Goal: Task Accomplishment & Management: Complete application form

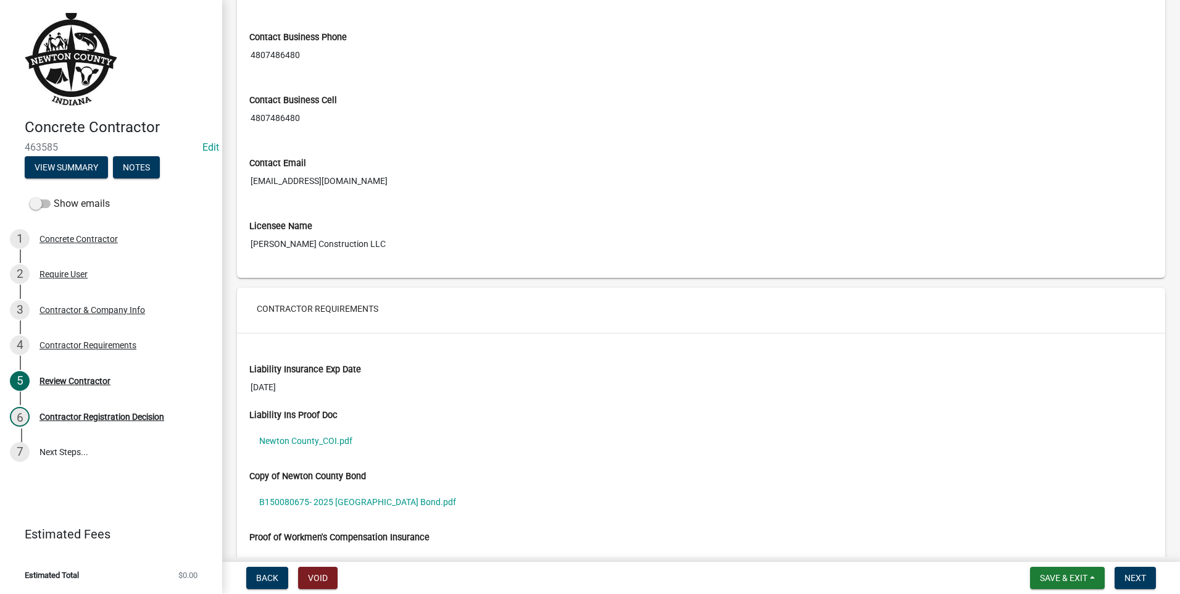
scroll to position [679, 0]
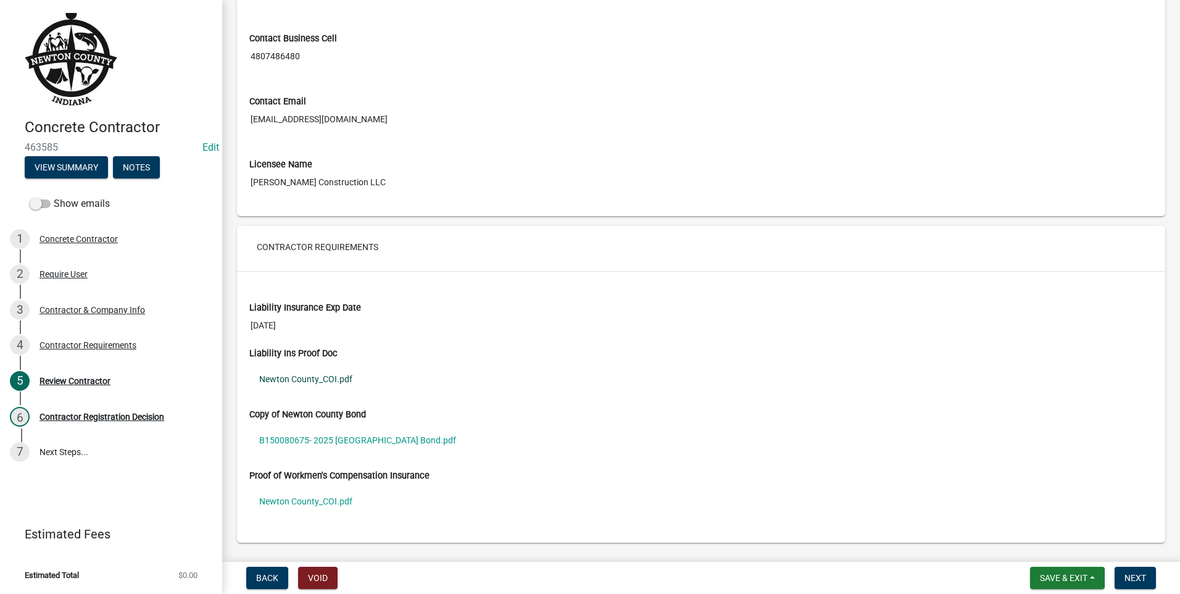
click at [274, 379] on link "Newton County_COI.pdf" at bounding box center [701, 379] width 904 height 28
click at [305, 438] on link "B150080675- 2025 [GEOGRAPHIC_DATA] Bond.pdf" at bounding box center [701, 440] width 904 height 28
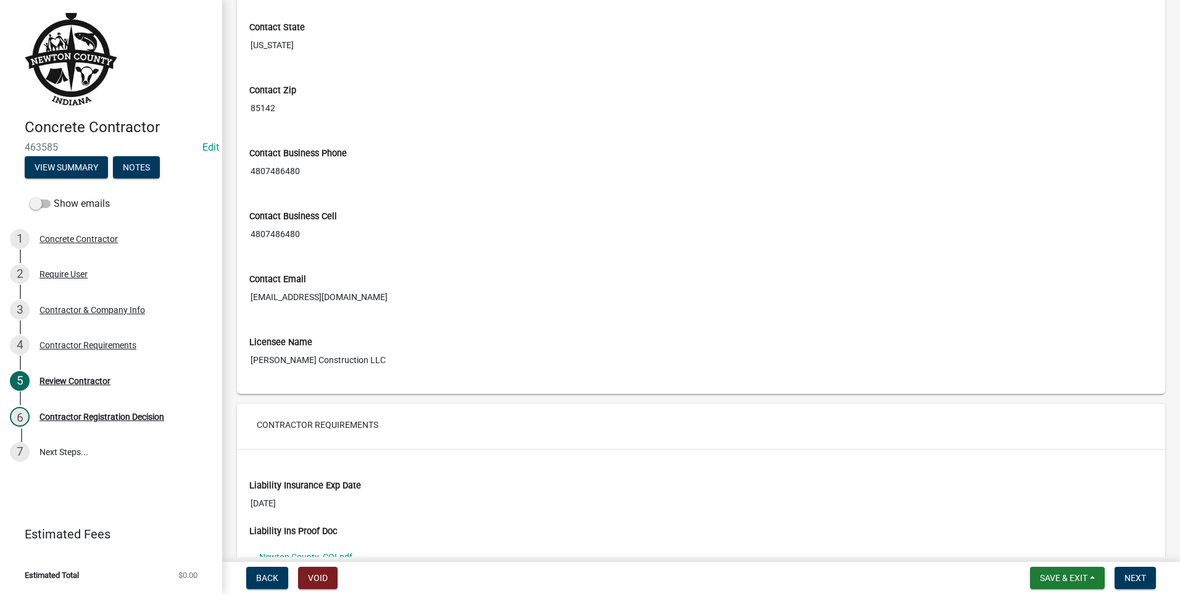
scroll to position [713, 0]
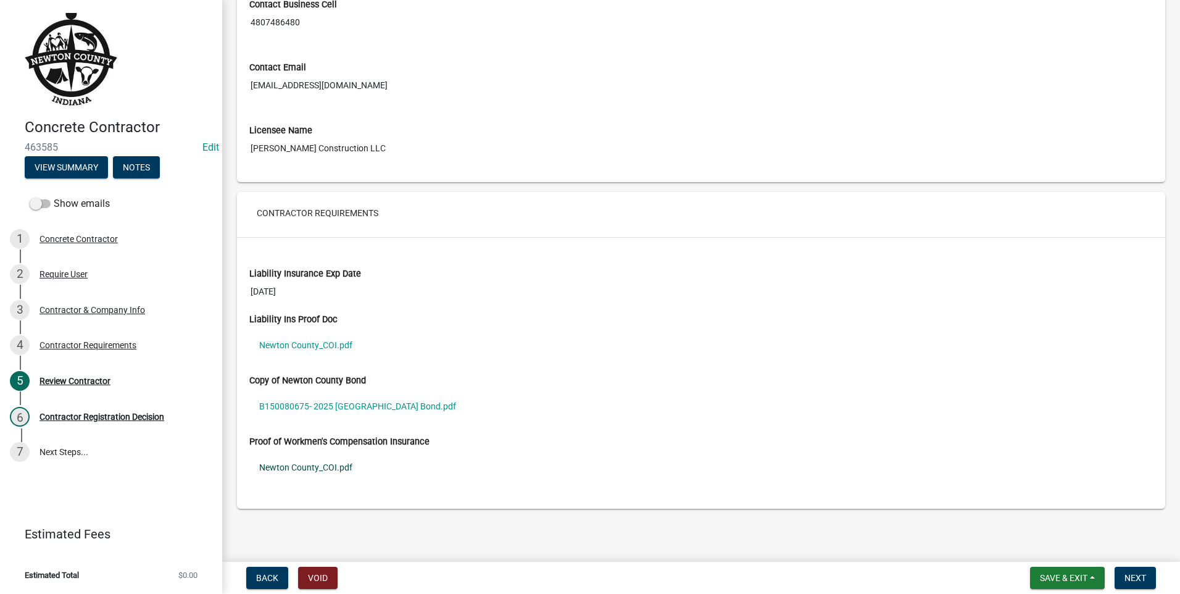
click at [314, 465] on link "Newton County_COI.pdf" at bounding box center [701, 467] width 904 height 28
click at [78, 238] on div "Concrete Contractor" at bounding box center [79, 239] width 78 height 9
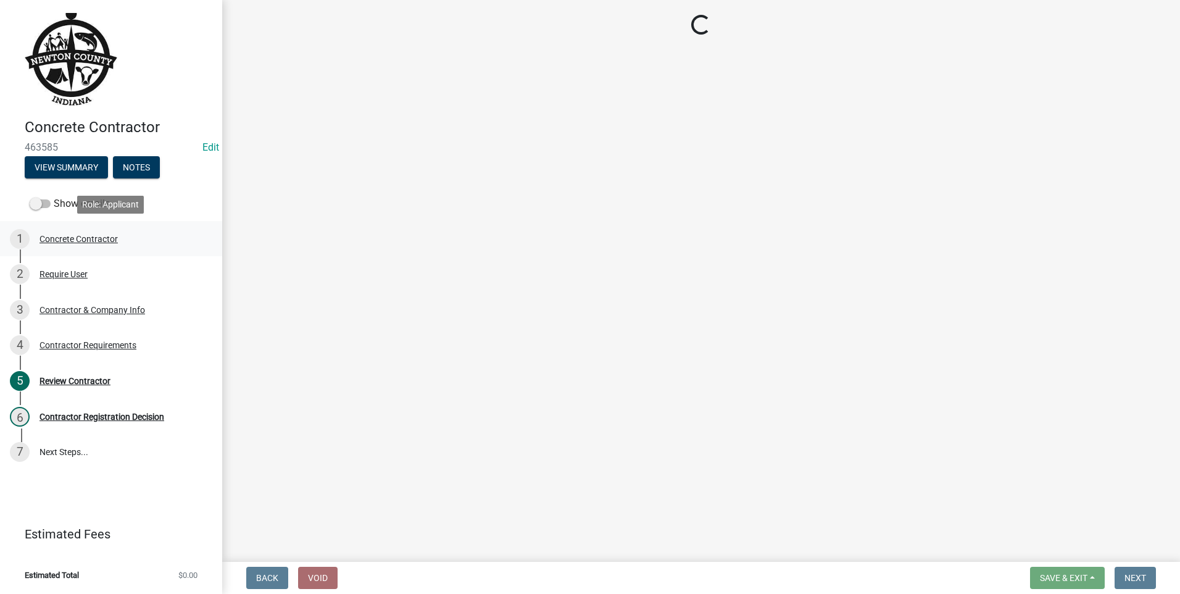
scroll to position [0, 0]
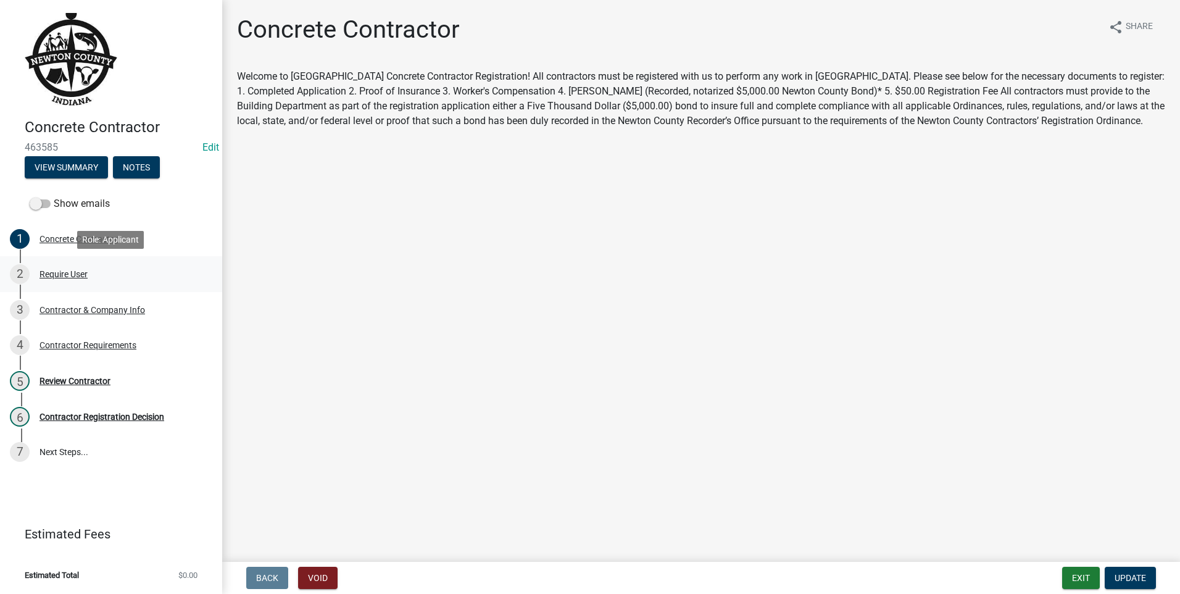
click at [70, 272] on div "Require User" at bounding box center [64, 274] width 48 height 9
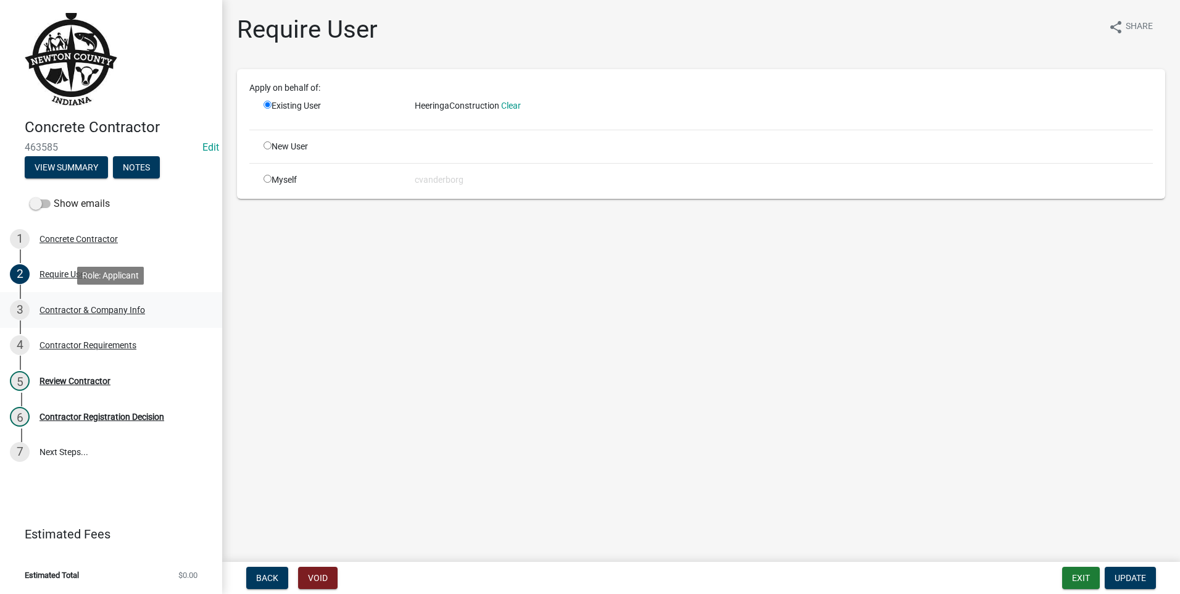
click at [74, 310] on div "Contractor & Company Info" at bounding box center [93, 310] width 106 height 9
select select "AZ"
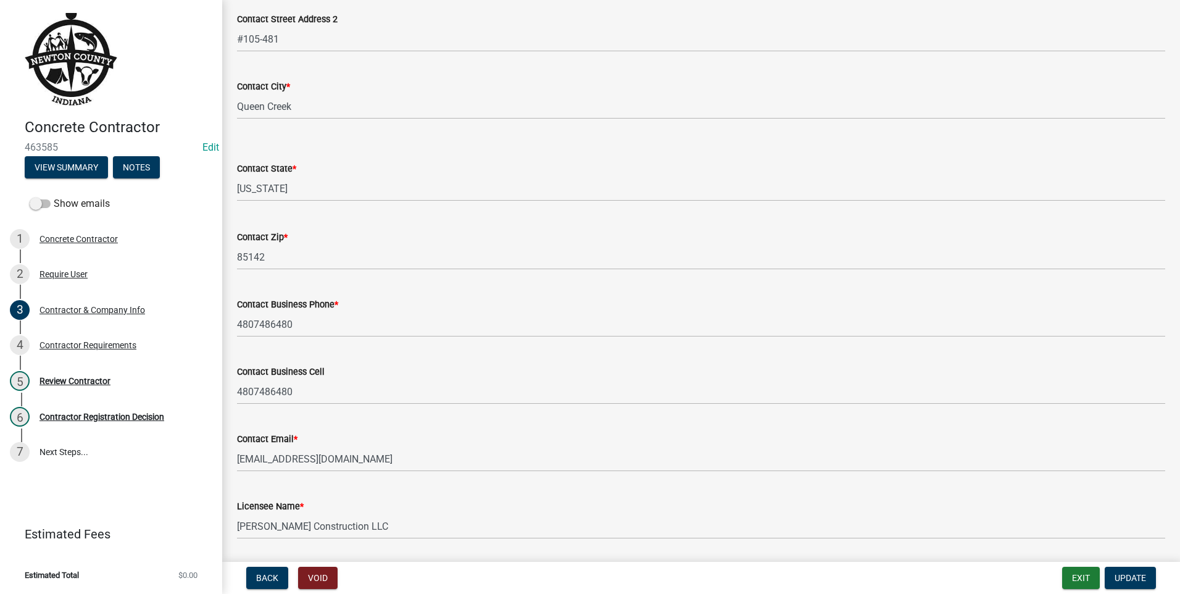
scroll to position [322, 0]
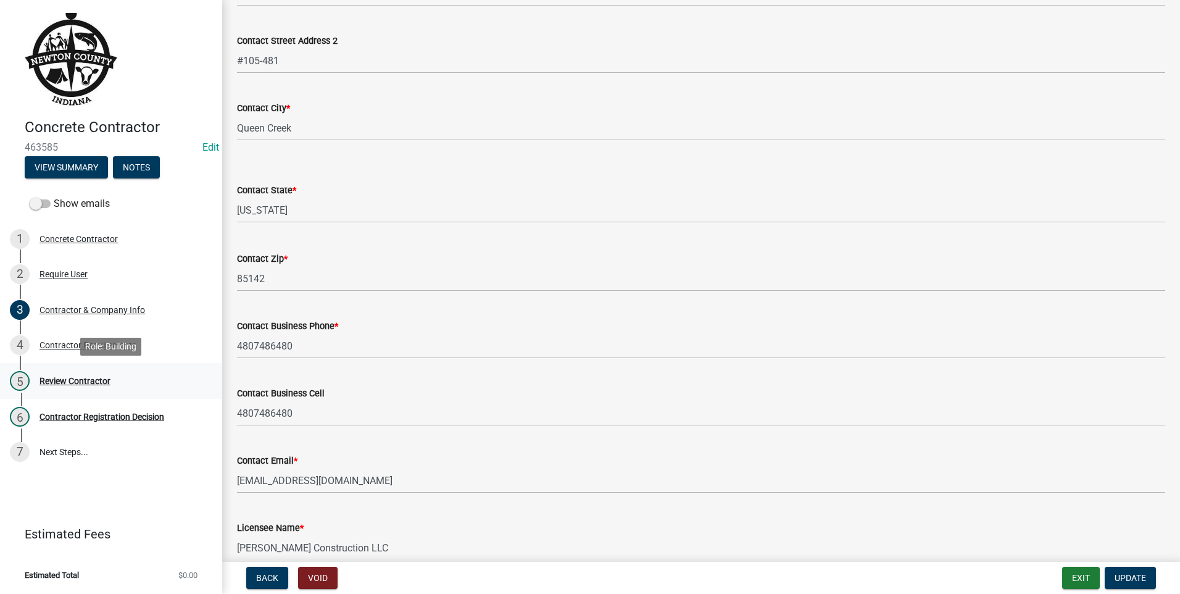
click at [59, 382] on div "Review Contractor" at bounding box center [75, 381] width 71 height 9
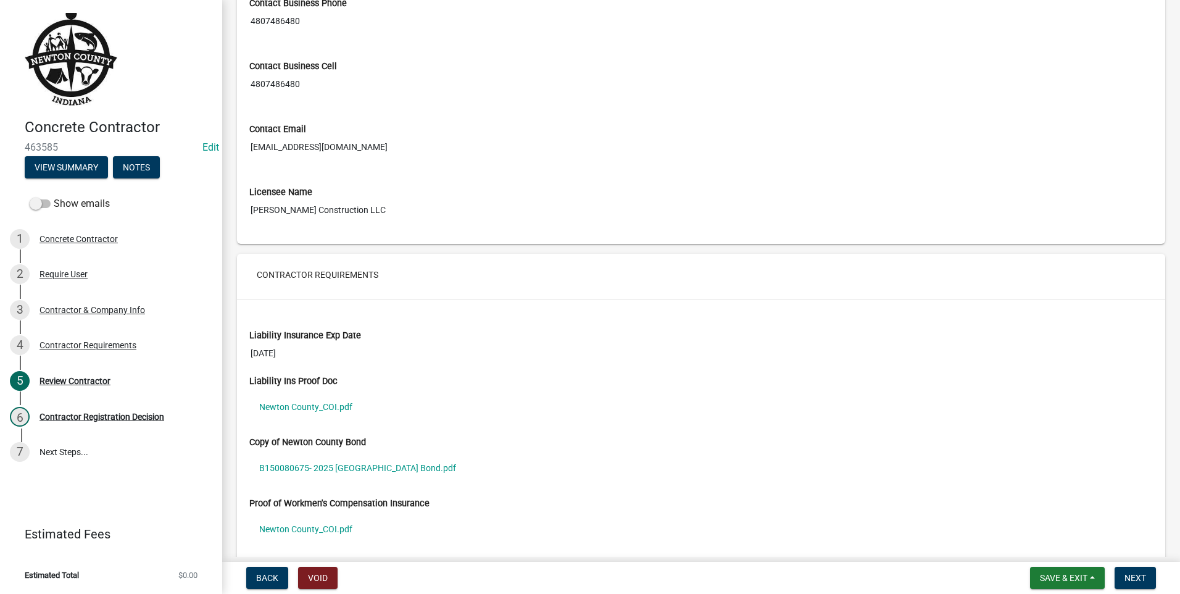
scroll to position [713, 0]
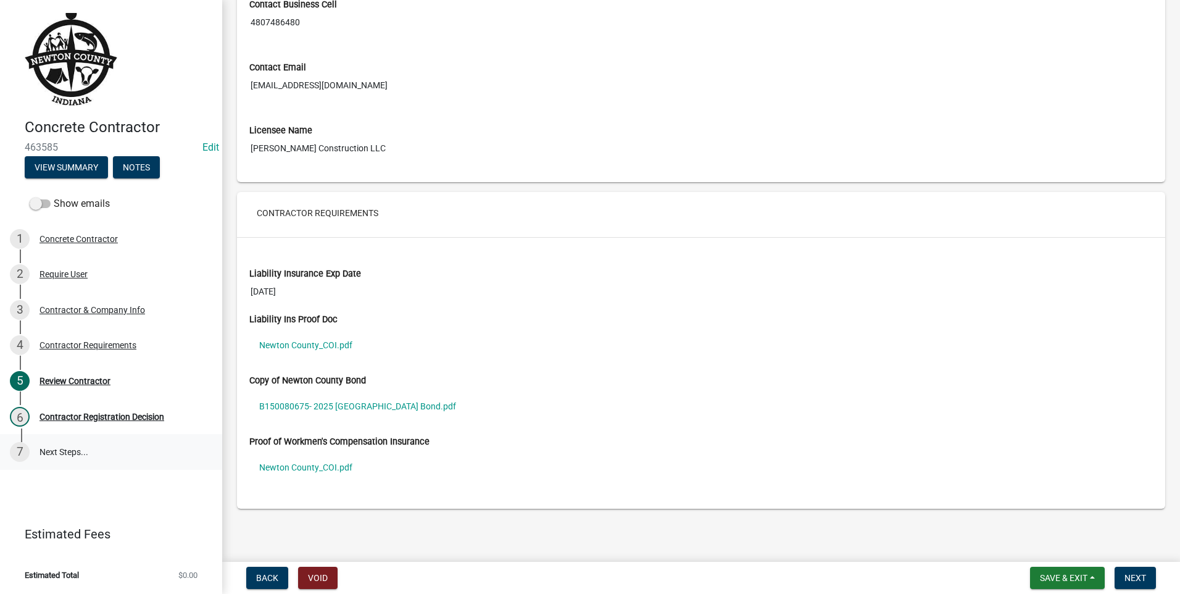
click at [52, 449] on link "7 Next Steps..." at bounding box center [111, 452] width 222 height 36
click at [1142, 576] on span "Next" at bounding box center [1136, 578] width 22 height 10
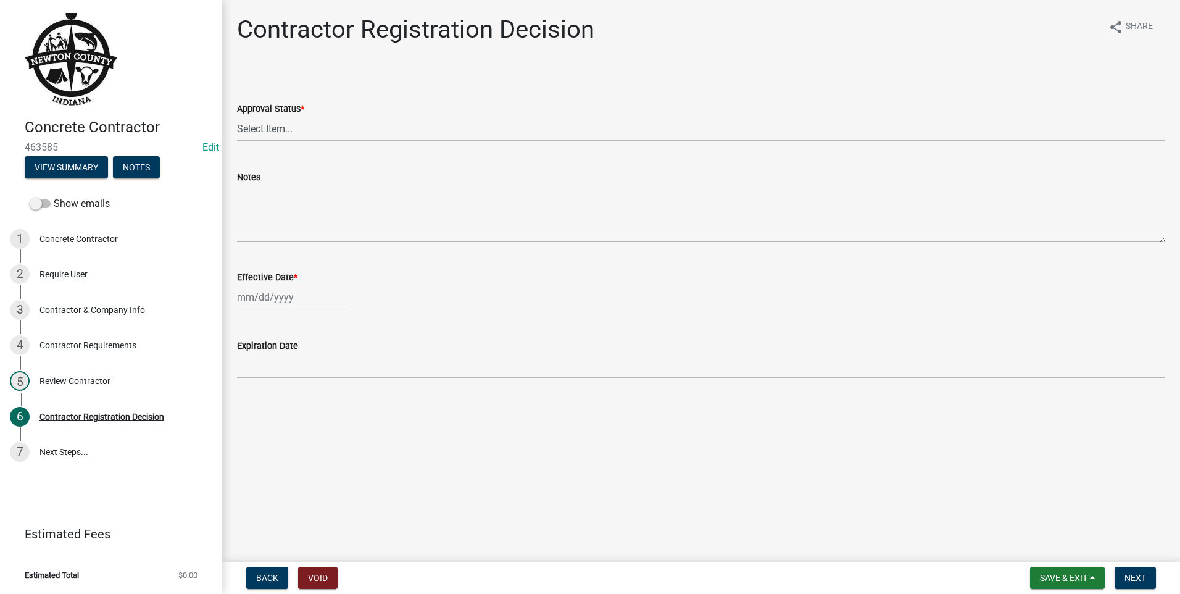
click at [256, 130] on select "Select Item... Approved Denied" at bounding box center [701, 128] width 928 height 25
click at [237, 116] on select "Select Item... Approved Denied" at bounding box center [701, 128] width 928 height 25
select select "4b86b809-39dd-4c68-9f3d-fdb3e7050482"
select select "8"
select select "2025"
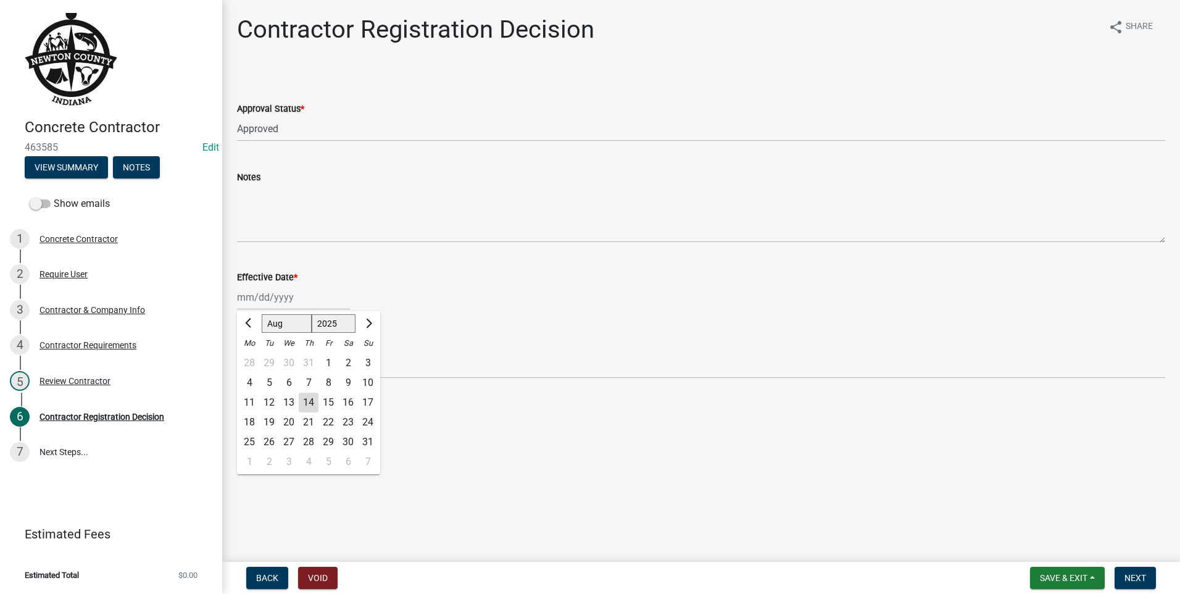
click at [277, 295] on div "Jan Feb Mar Apr May Jun Jul Aug Sep Oct Nov Dec 1525 1526 1527 1528 1529 1530 1…" at bounding box center [293, 297] width 113 height 25
click at [307, 401] on div "14" at bounding box center [309, 403] width 20 height 20
type input "08/14/2025"
click at [1123, 575] on button "Next" at bounding box center [1135, 578] width 41 height 22
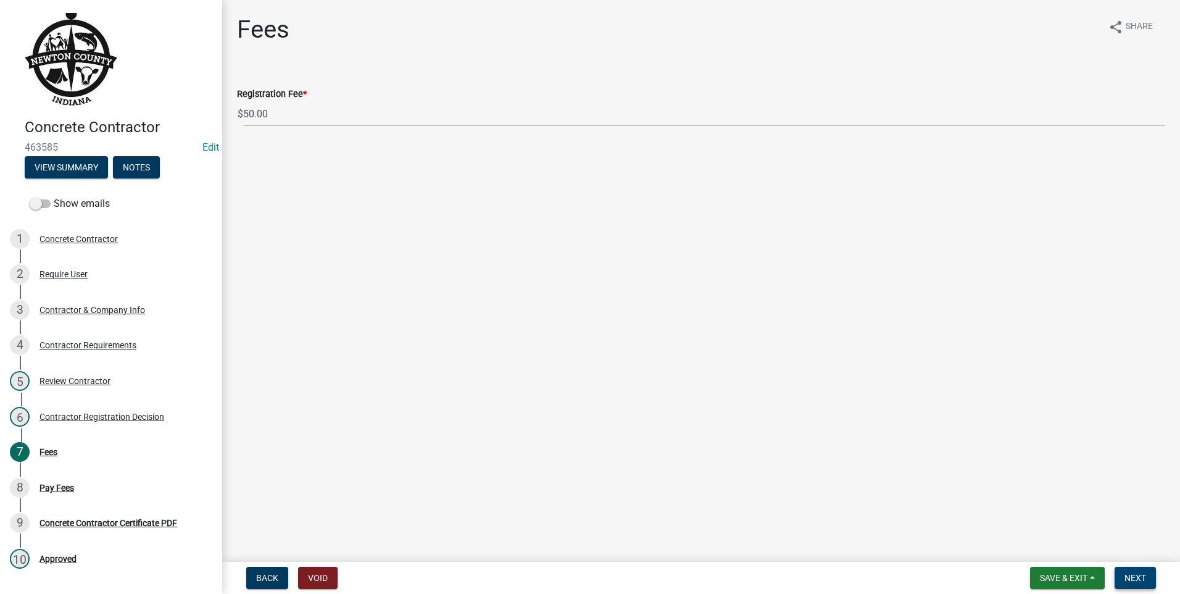
click at [1143, 583] on span "Next" at bounding box center [1136, 578] width 22 height 10
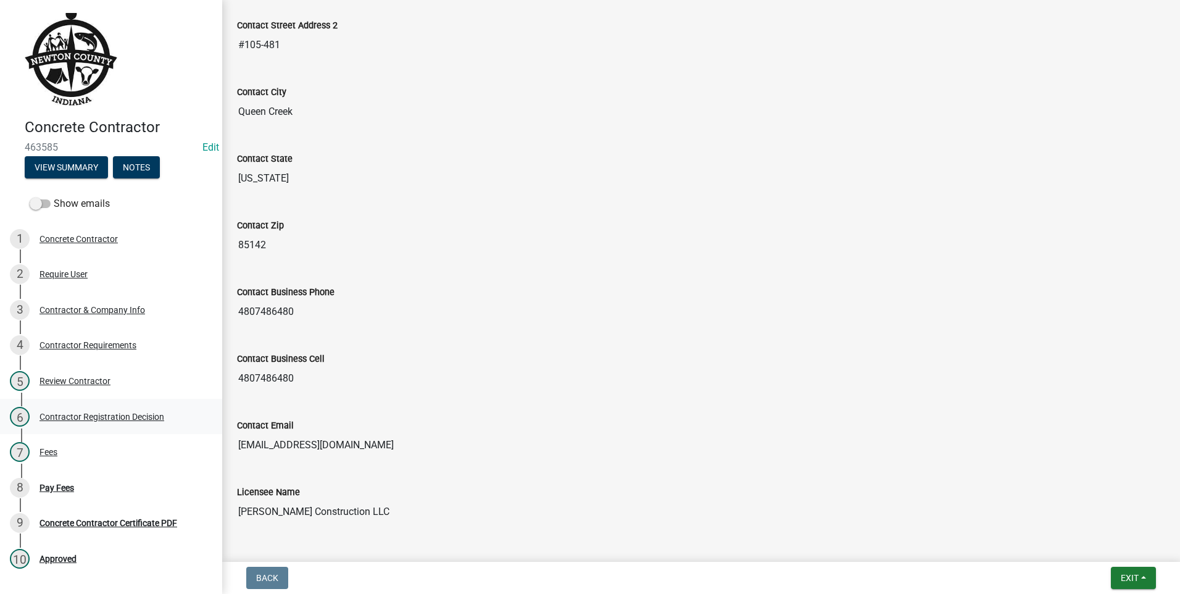
scroll to position [392, 0]
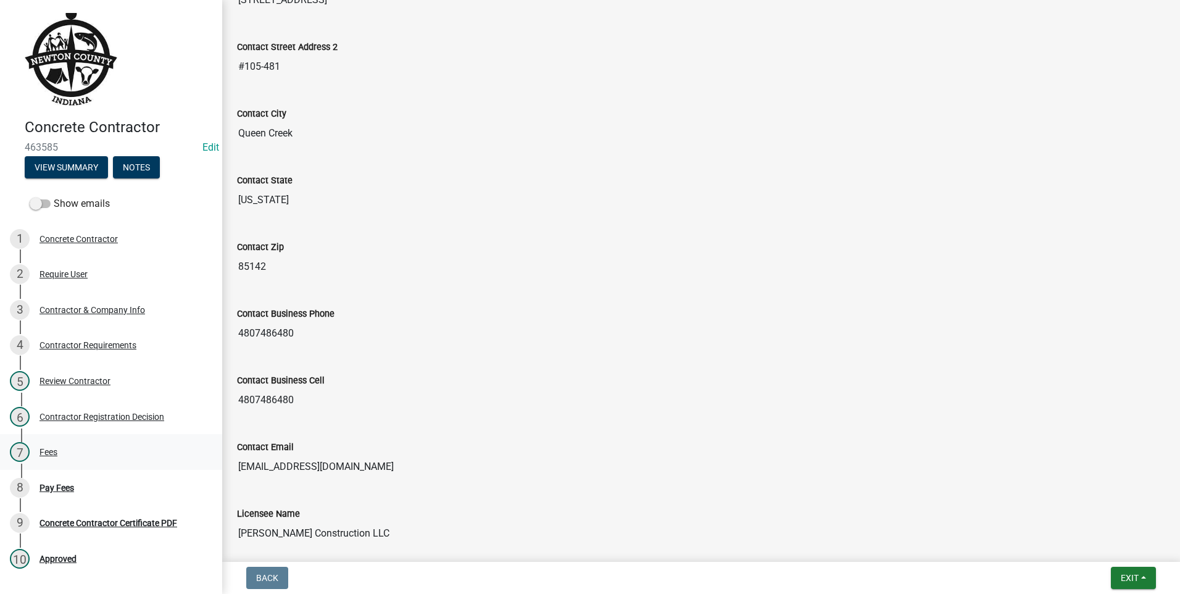
click at [48, 449] on div "Fees" at bounding box center [49, 451] width 18 height 9
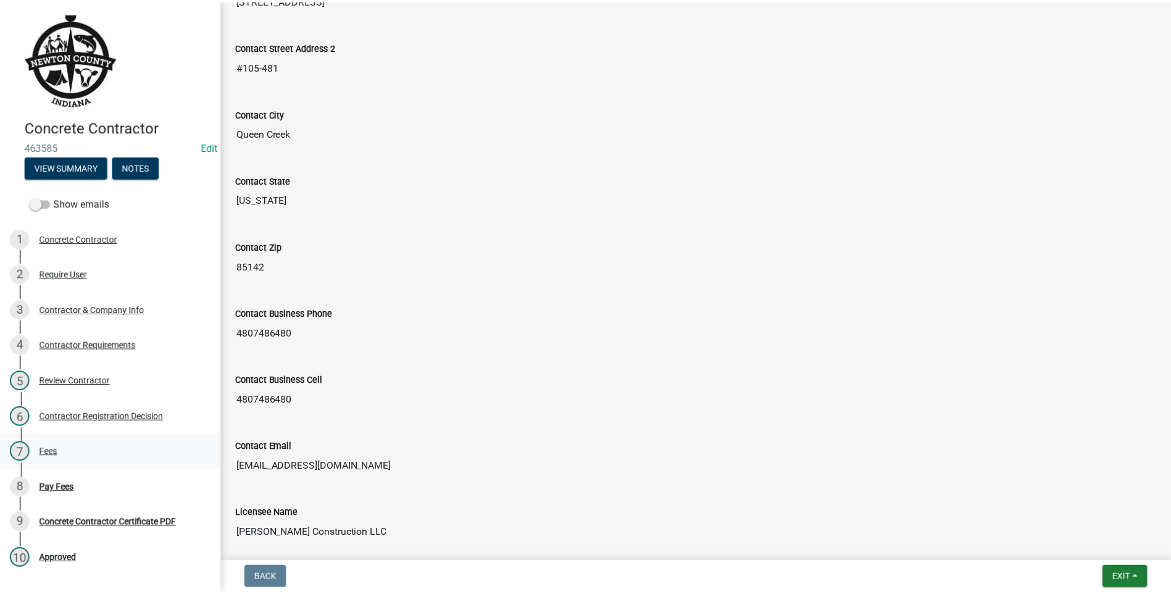
scroll to position [0, 0]
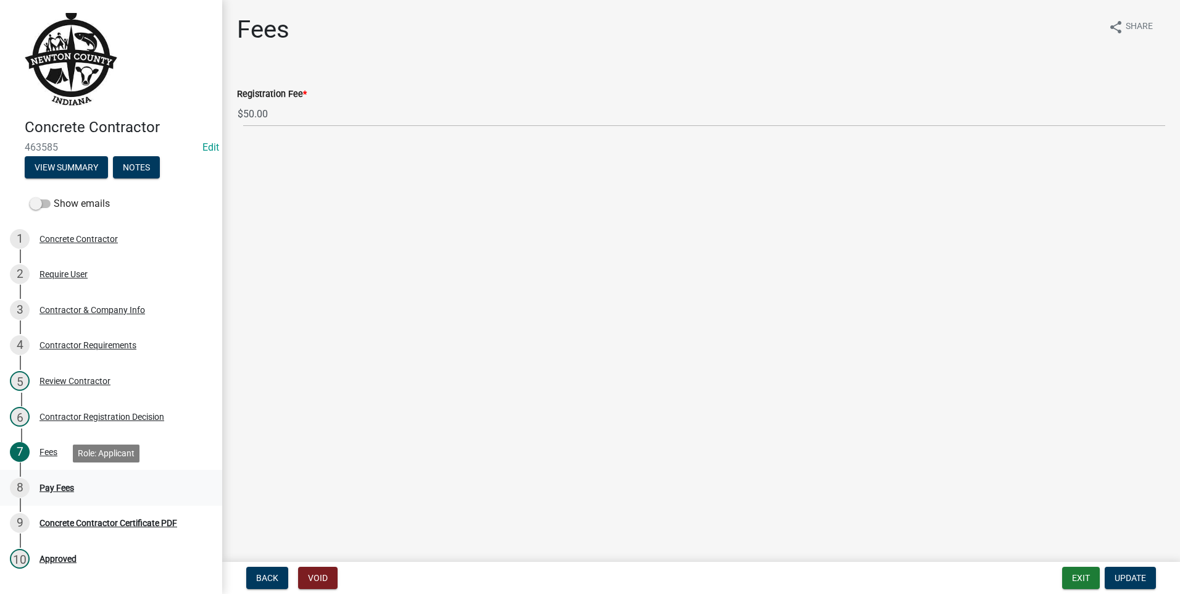
click at [52, 484] on div "Pay Fees" at bounding box center [57, 487] width 35 height 9
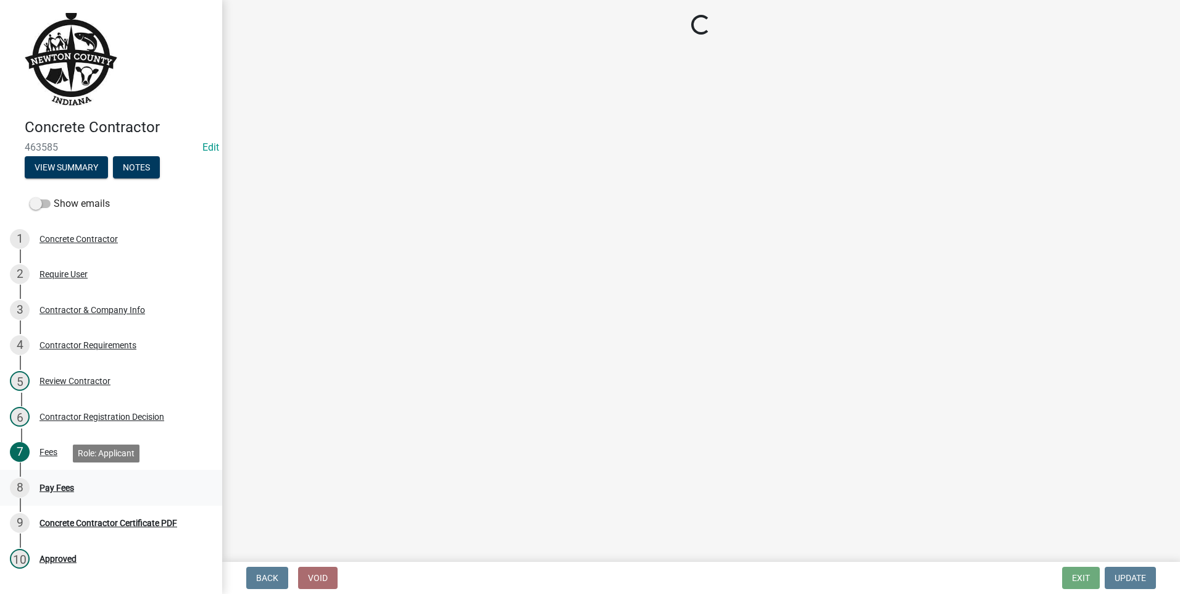
select select "3: 3"
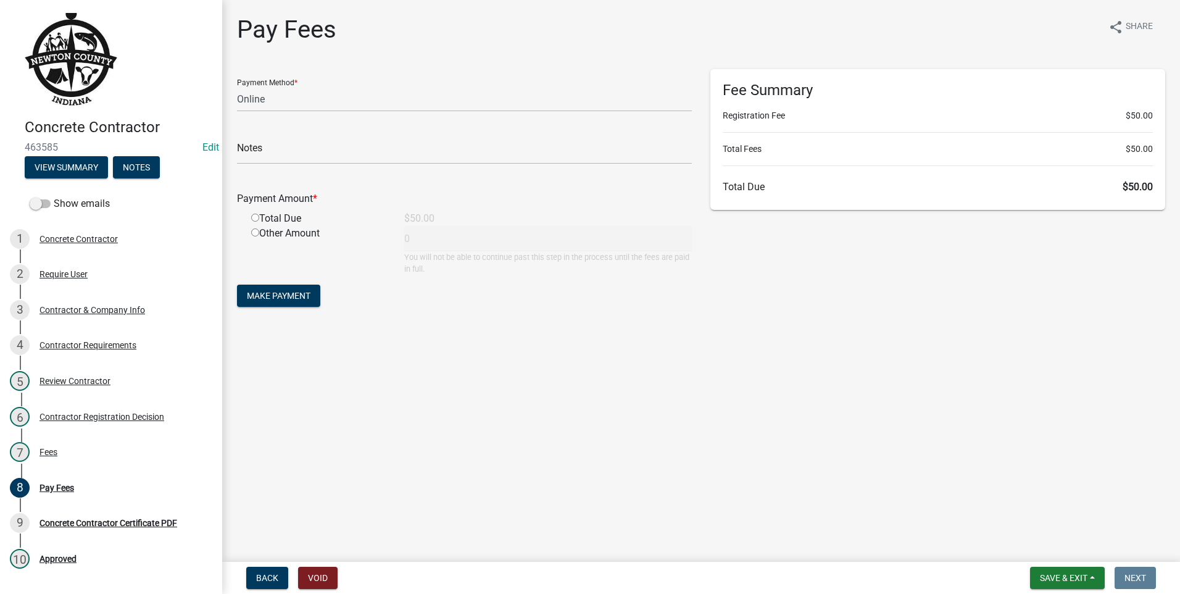
click at [697, 448] on main "Pay Fees share Share Payment Method * Credit Card POS Check Cash Online Notes P…" at bounding box center [701, 278] width 958 height 557
click at [395, 99] on select "Credit Card POS Check Cash Online" at bounding box center [464, 98] width 455 height 25
click at [1065, 575] on span "Save & Exit" at bounding box center [1064, 578] width 48 height 10
click at [1047, 546] on button "Save & Exit" at bounding box center [1055, 546] width 99 height 30
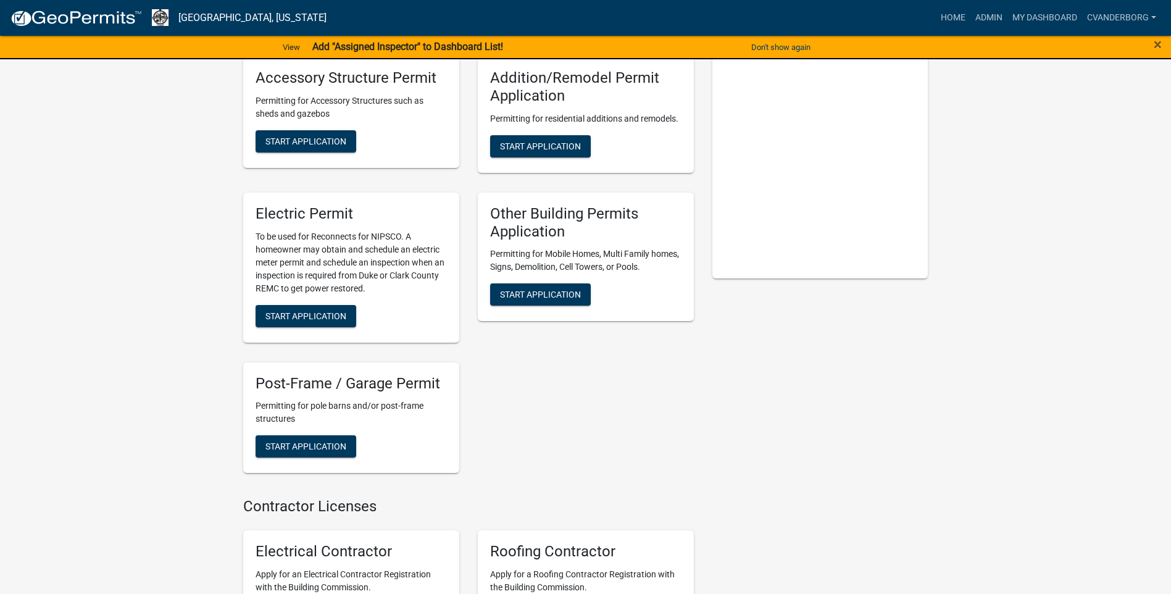
scroll to position [62, 0]
